Goal: Find specific page/section: Locate a particular part of the current website

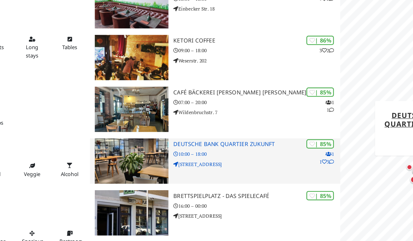
scroll to position [541, 0]
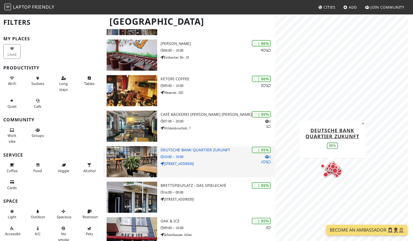
click at [143, 158] on img at bounding box center [132, 161] width 51 height 31
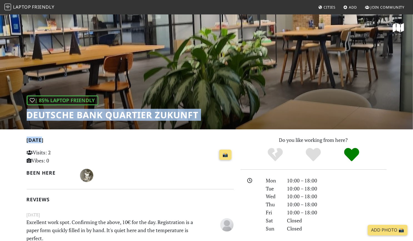
drag, startPoint x: 13, startPoint y: 112, endPoint x: 225, endPoint y: 139, distance: 213.8
copy div "Deutsche Bank Quartier Zukunft Today"
